Goal: Transaction & Acquisition: Purchase product/service

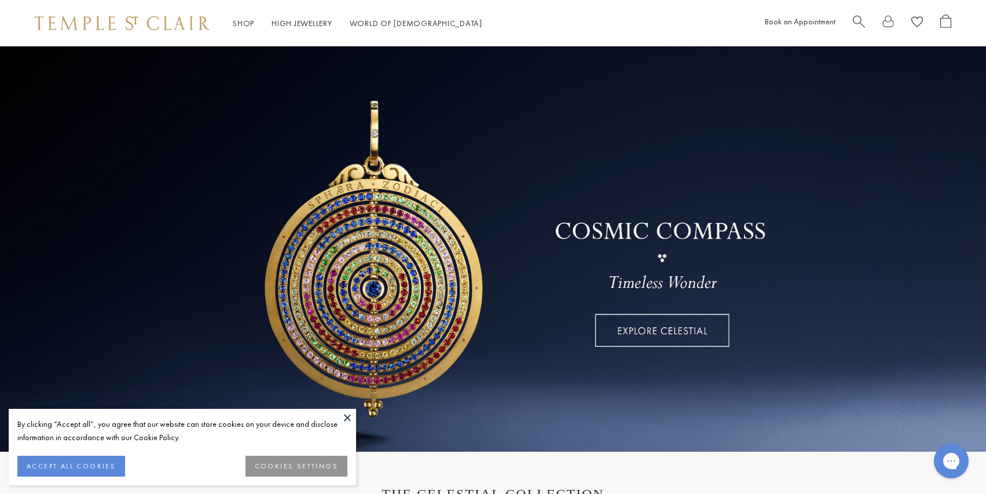
click at [351, 411] on button at bounding box center [347, 417] width 17 height 17
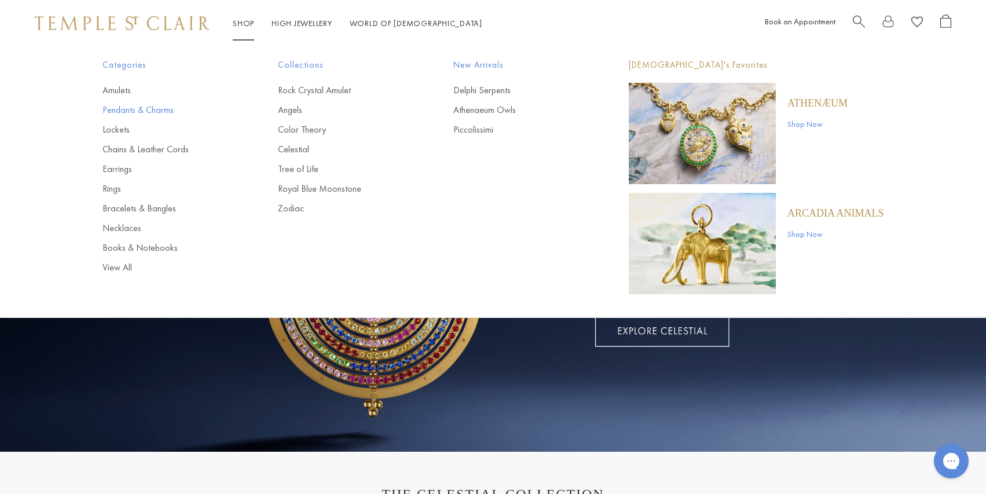
click at [128, 113] on link "Pendants & Charms" at bounding box center [166, 110] width 129 height 13
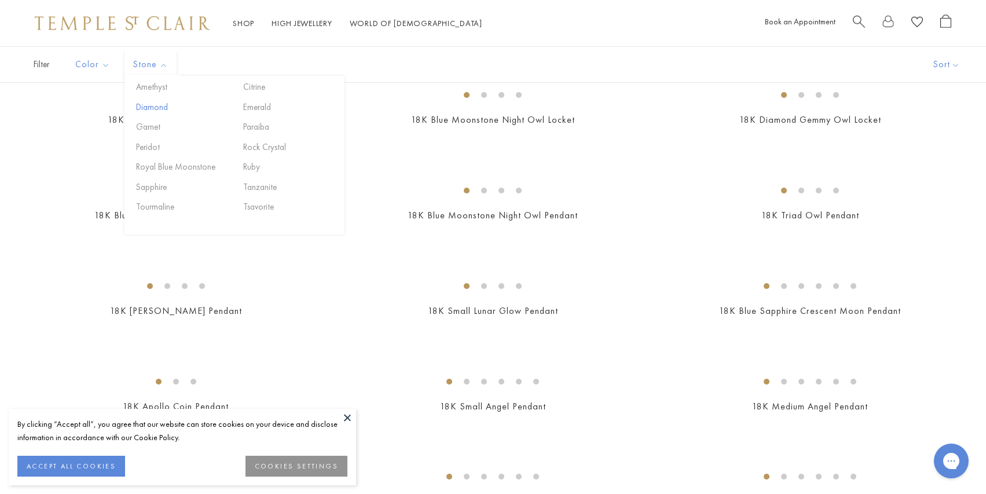
scroll to position [226, 0]
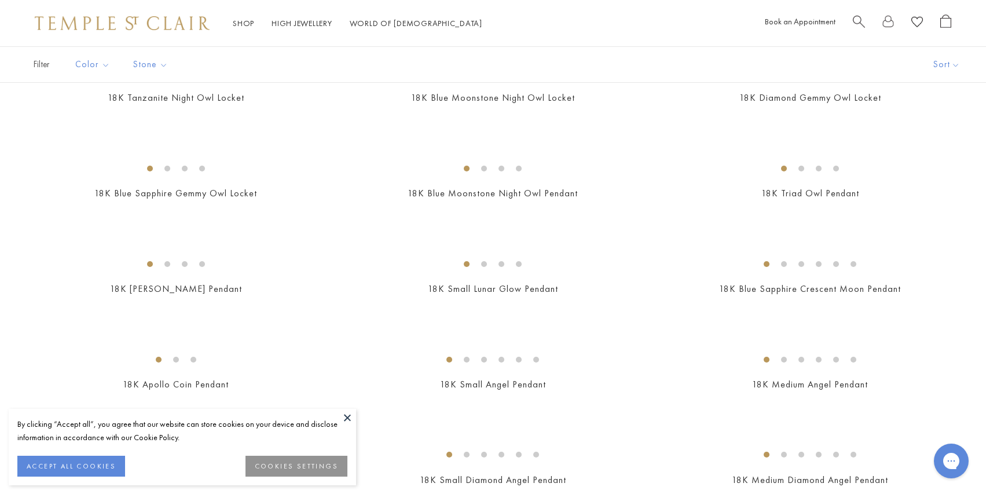
click at [349, 421] on button at bounding box center [347, 417] width 17 height 17
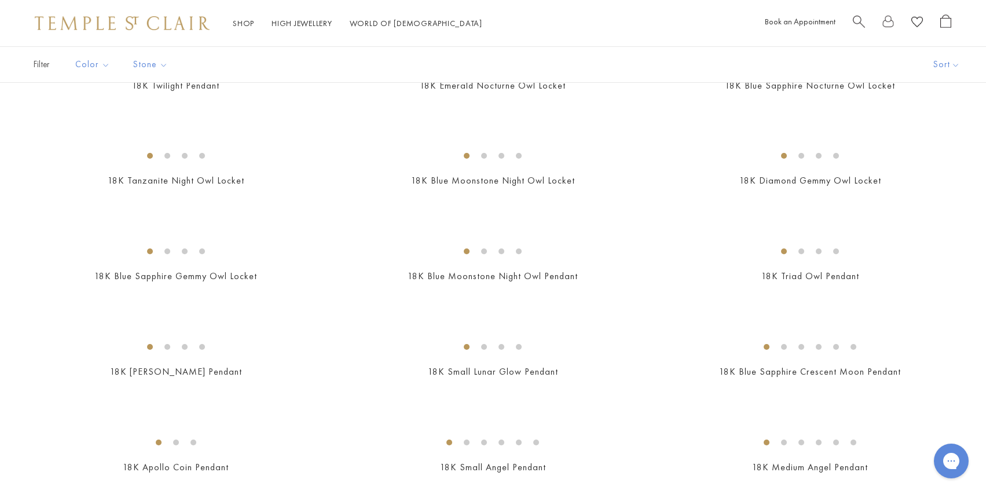
scroll to position [178, 0]
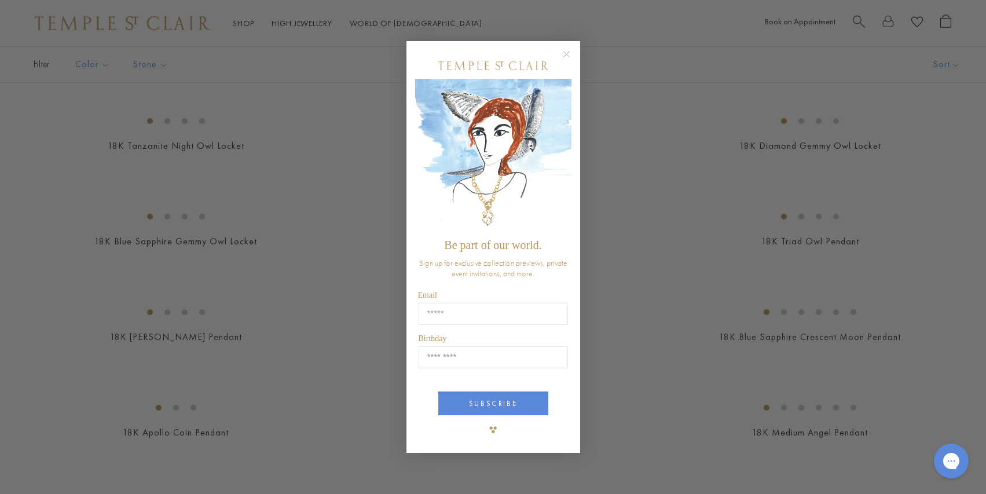
click at [566, 61] on circle "Close dialog" at bounding box center [566, 54] width 14 height 14
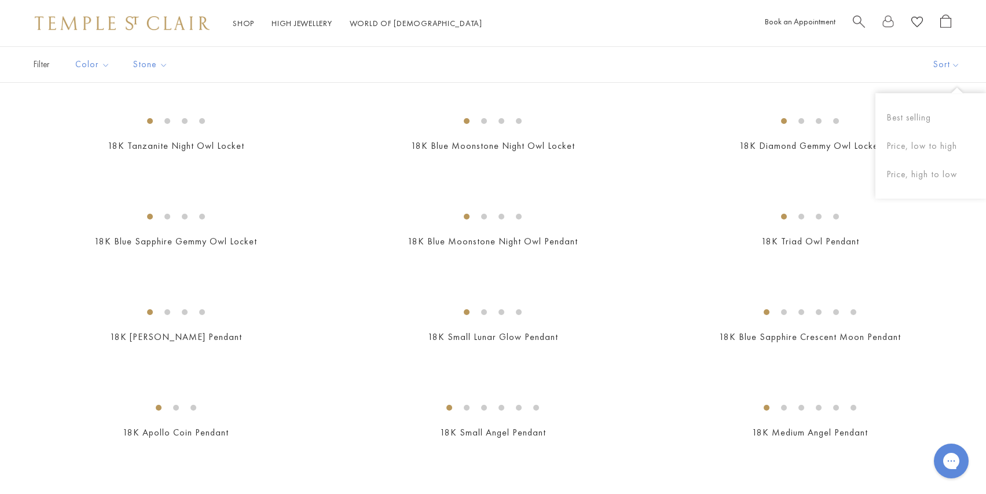
click at [966, 69] on button "Sort" at bounding box center [946, 64] width 79 height 35
click at [926, 145] on button "Price, low to high" at bounding box center [931, 146] width 111 height 28
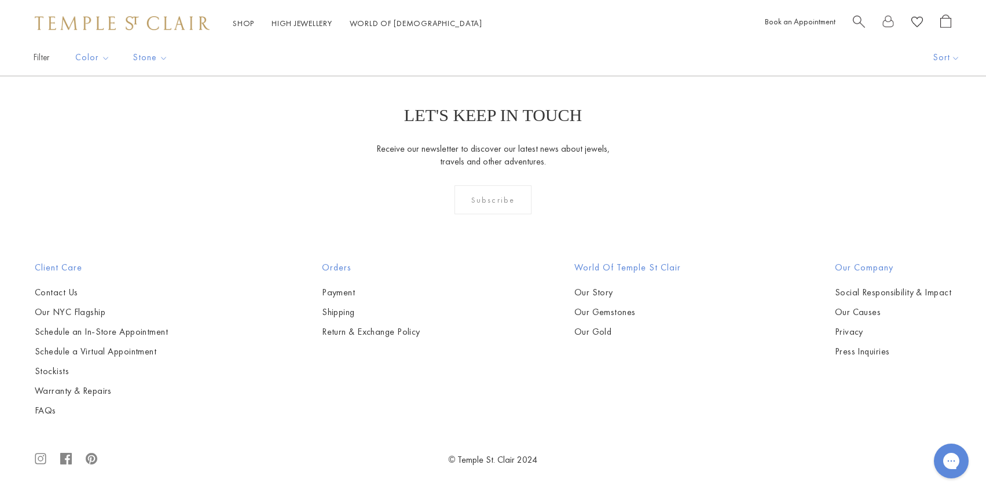
scroll to position [8054, 0]
click at [477, 29] on link "2" at bounding box center [475, 13] width 38 height 32
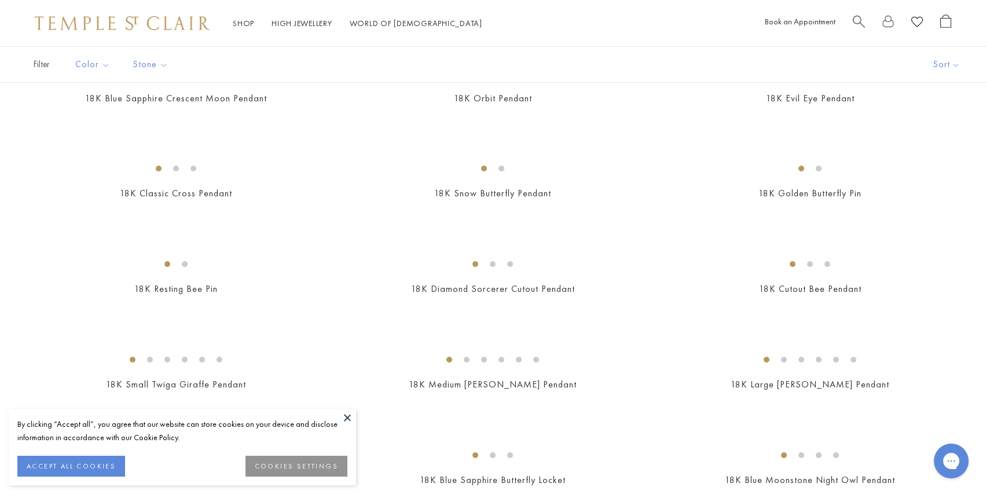
scroll to position [184, 0]
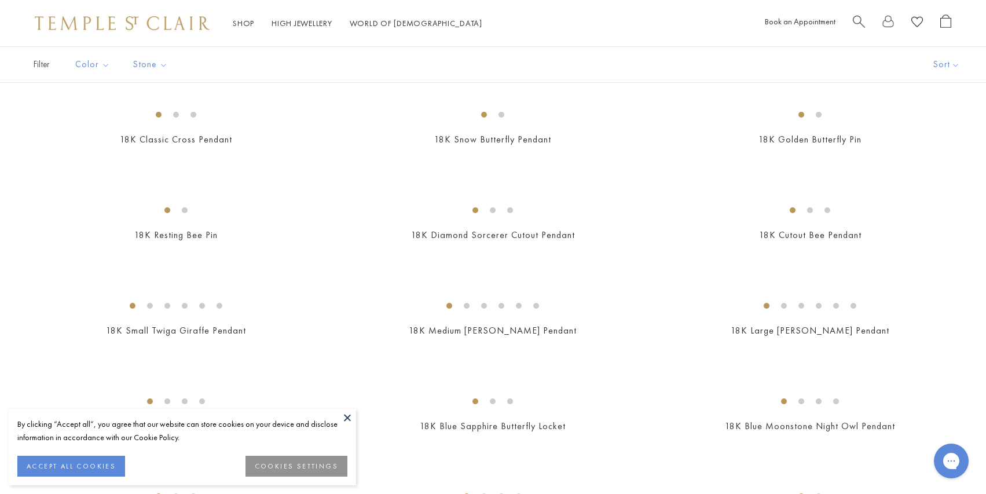
click at [349, 413] on button at bounding box center [347, 417] width 17 height 17
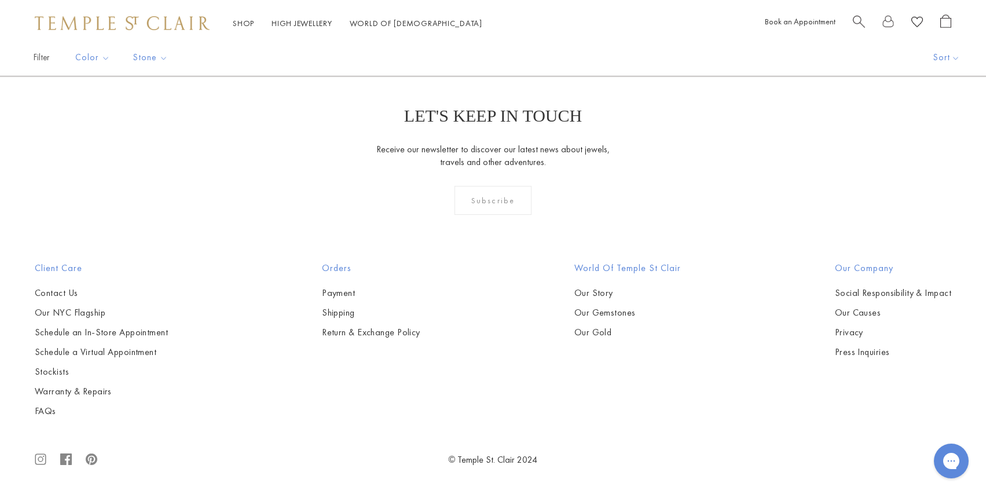
scroll to position [3767, 0]
click at [929, 63] on button "Sort" at bounding box center [946, 57] width 79 height 35
click at [940, 65] on button "Sort" at bounding box center [946, 57] width 79 height 35
click at [610, 64] on div "Filter Sort Color Blue Gold Green Multicolored Orange Pink Purple Red Yellow" at bounding box center [493, 57] width 986 height 36
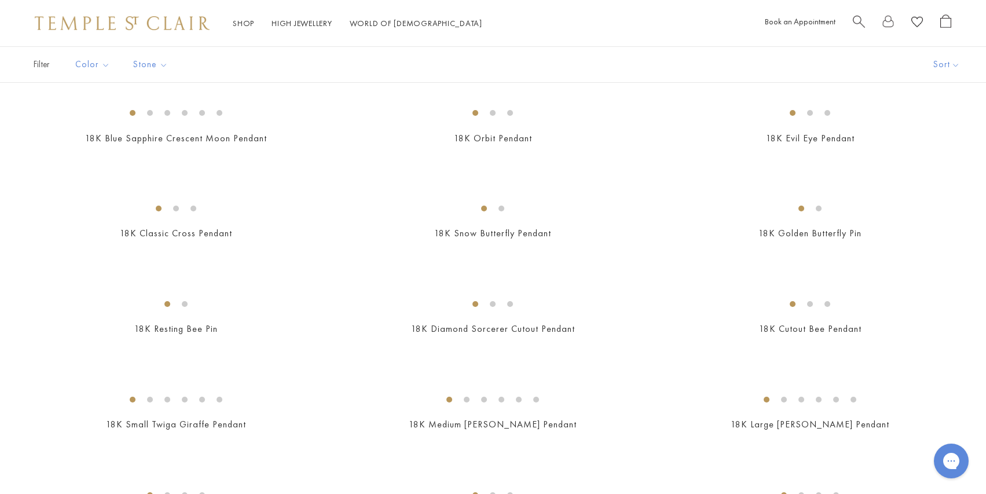
scroll to position [16, 0]
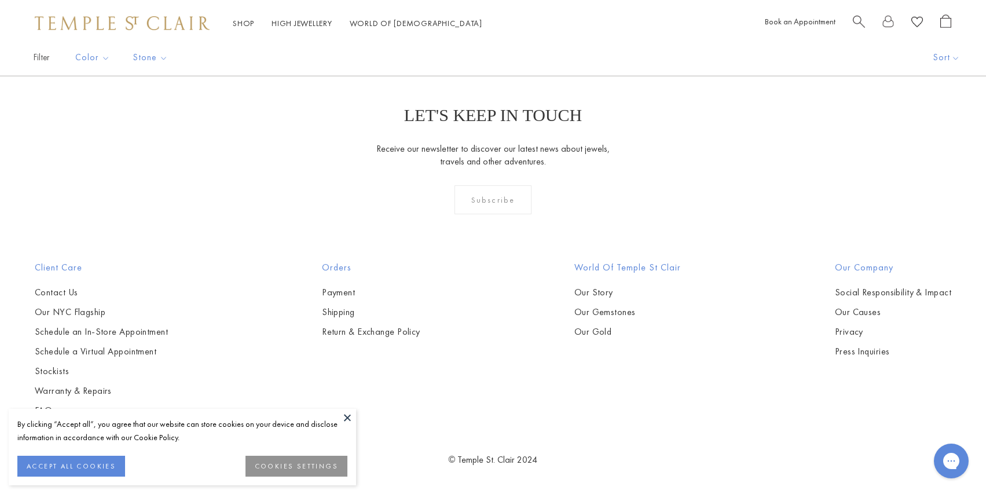
scroll to position [7825, 0]
click at [0, 0] on img at bounding box center [0, 0] width 0 height 0
click at [349, 415] on button at bounding box center [347, 417] width 17 height 17
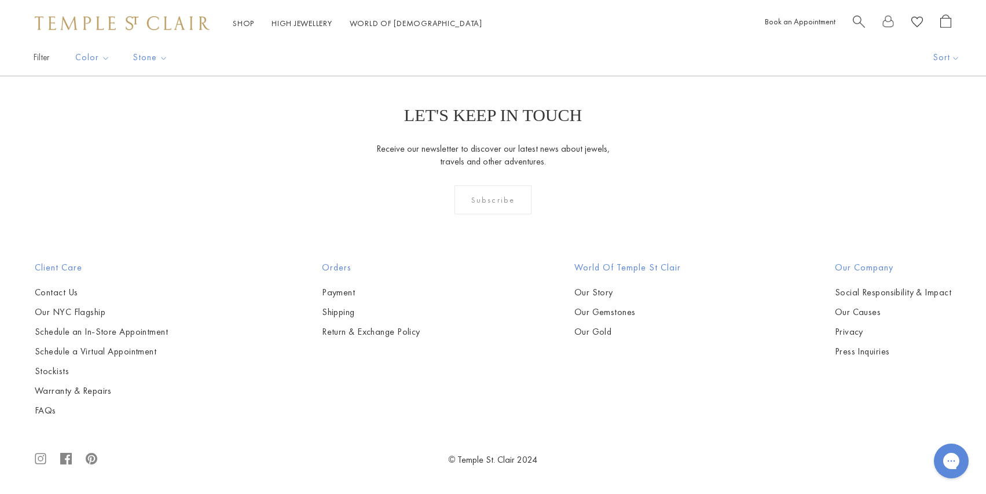
scroll to position [7060, 0]
